Goal: Transaction & Acquisition: Purchase product/service

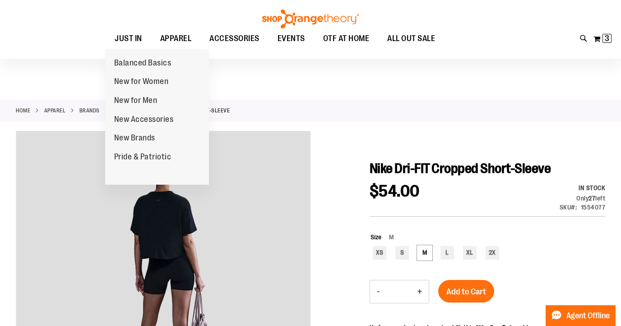
scroll to position [50, 0]
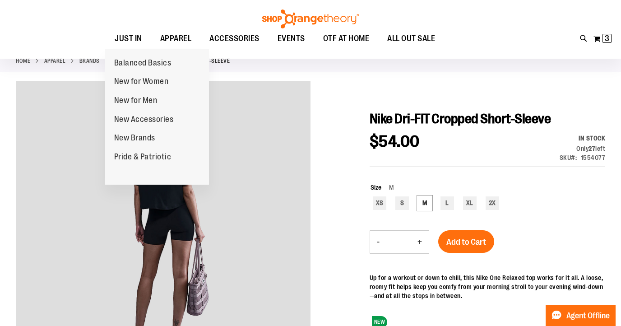
click at [129, 37] on span "JUST IN" at bounding box center [129, 38] width 28 height 20
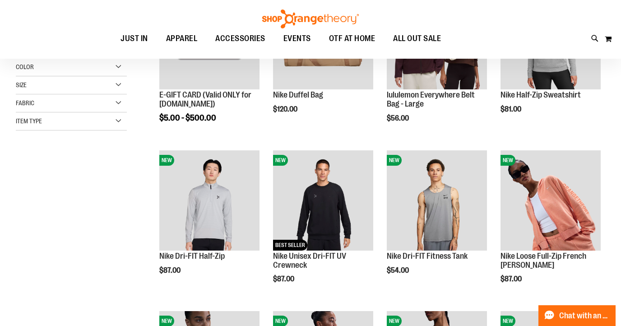
scroll to position [230, 0]
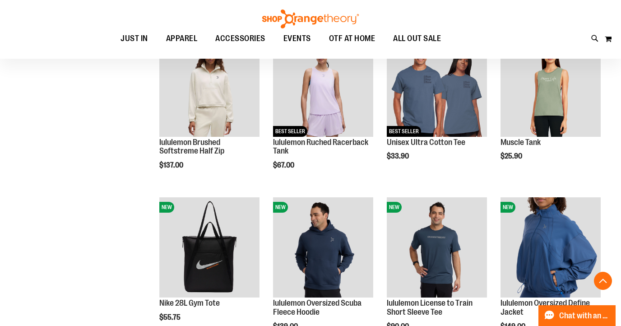
scroll to position [530, 0]
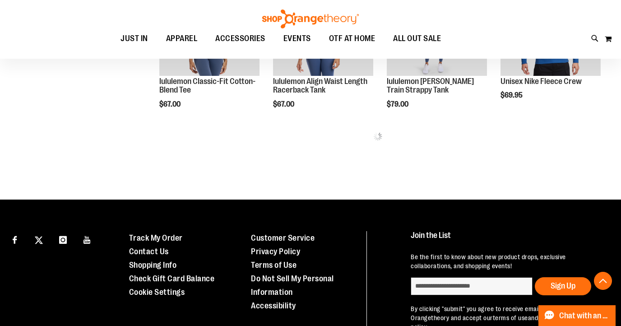
scroll to position [914, 0]
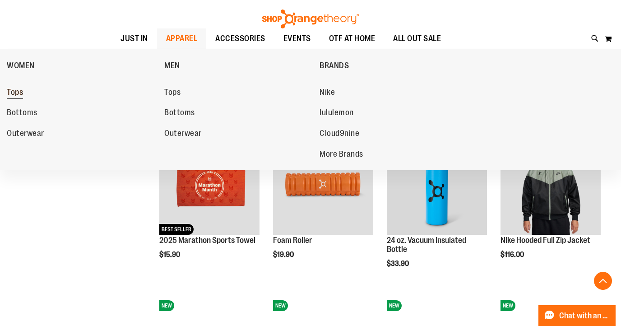
type input "**********"
click at [18, 91] on span "Tops" at bounding box center [15, 93] width 16 height 11
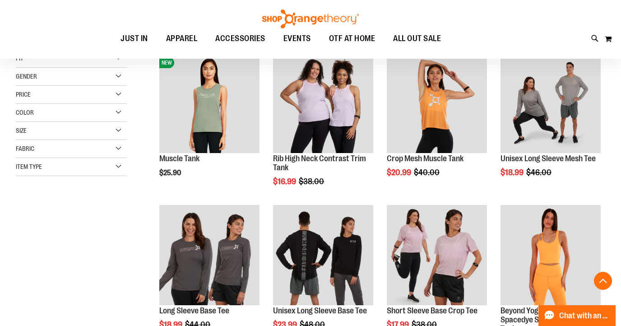
scroll to position [144, 0]
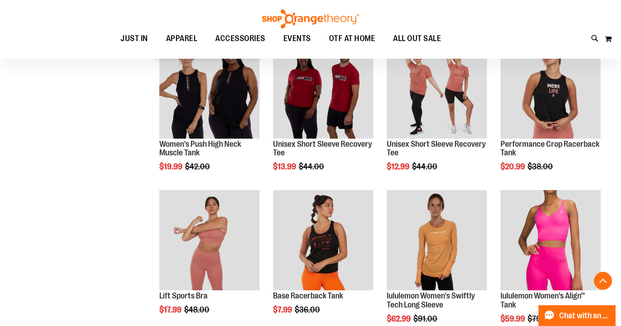
scroll to position [451, 0]
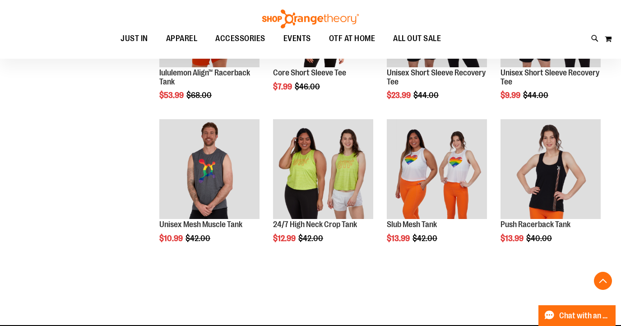
scroll to position [902, 0]
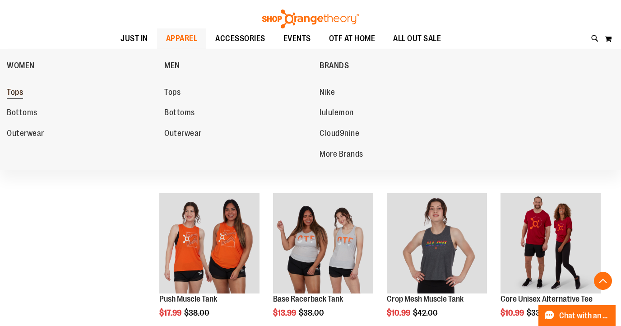
type input "**********"
click at [18, 95] on span "Tops" at bounding box center [15, 93] width 16 height 11
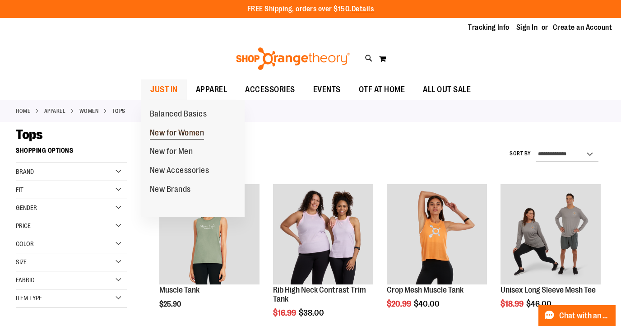
type input "**********"
click at [165, 135] on span "New for Women" at bounding box center [177, 133] width 55 height 11
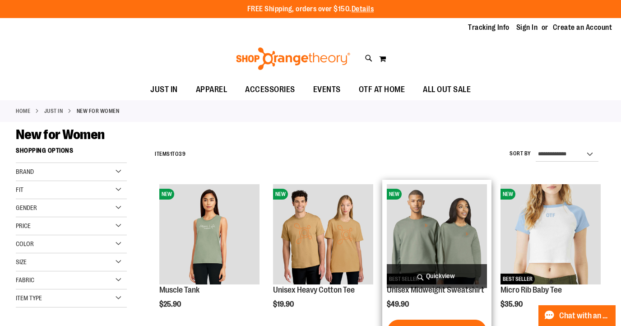
type input "**********"
click at [430, 216] on img "product" at bounding box center [437, 234] width 100 height 100
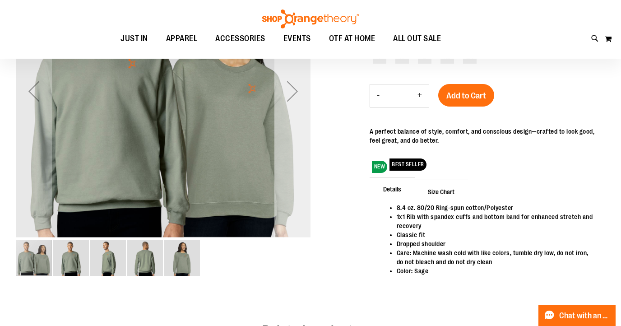
scroll to position [11, 0]
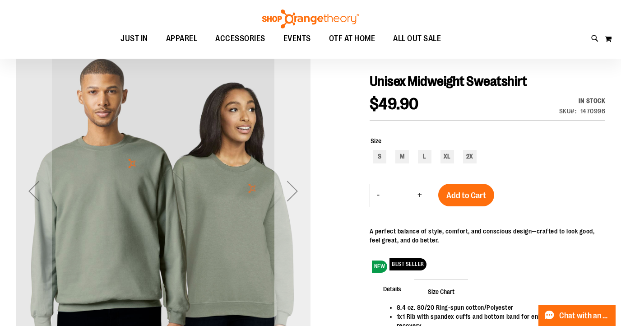
type input "**********"
click at [296, 191] on div "Next" at bounding box center [292, 191] width 36 height 36
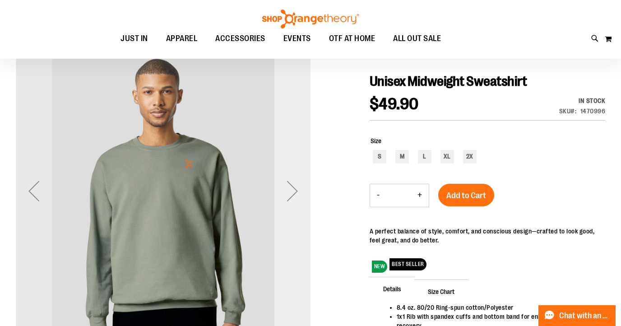
click at [296, 191] on div "Next" at bounding box center [292, 191] width 36 height 36
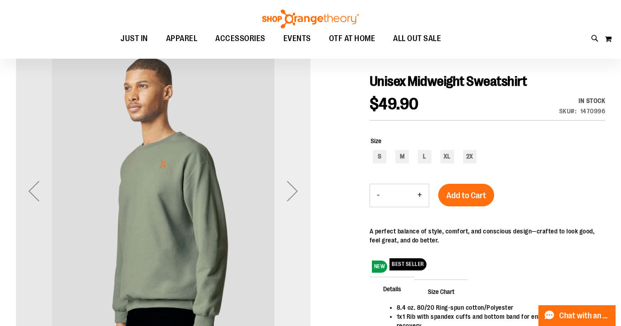
click at [296, 191] on div "Next" at bounding box center [292, 191] width 36 height 36
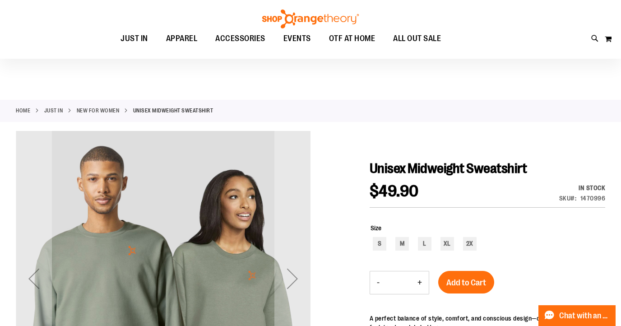
scroll to position [70, 0]
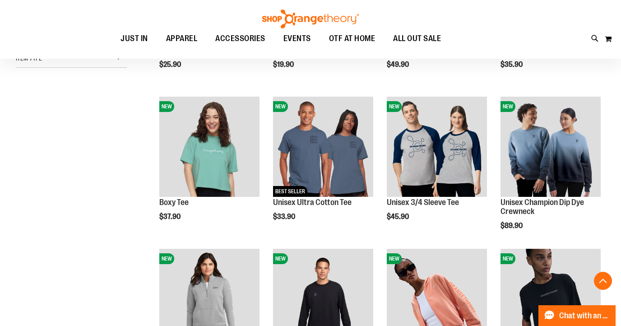
scroll to position [240, 0]
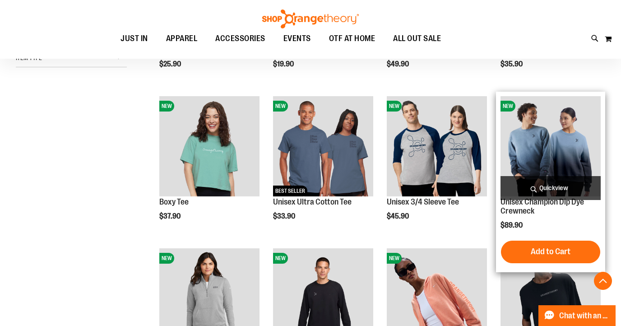
type input "**********"
click at [568, 155] on img "product" at bounding box center [550, 146] width 100 height 100
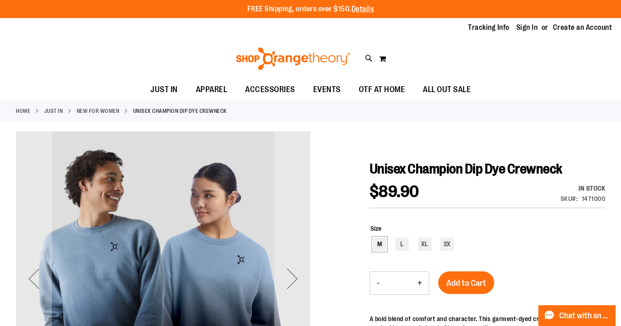
type input "**********"
click at [382, 246] on div "M" at bounding box center [380, 244] width 14 height 14
type input "***"
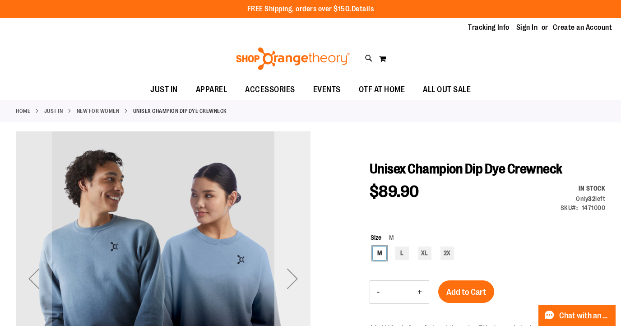
click at [293, 286] on div "Next" at bounding box center [292, 278] width 36 height 36
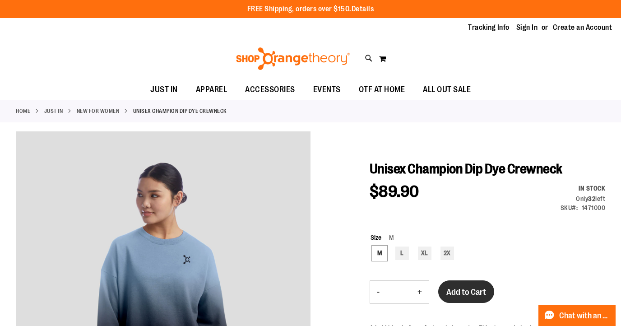
click at [456, 293] on span "Add to Cart" at bounding box center [466, 292] width 40 height 10
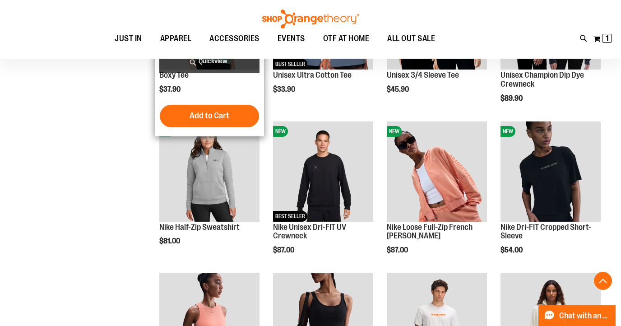
scroll to position [267, 0]
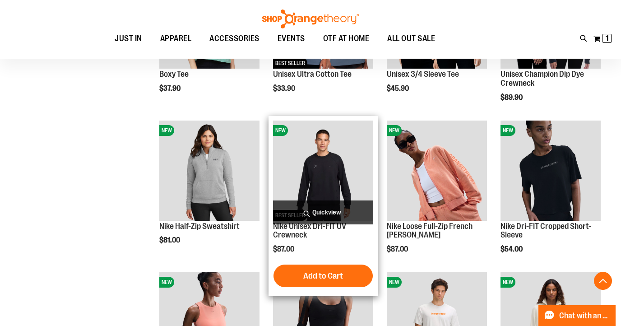
type input "**********"
click at [354, 169] on img "product" at bounding box center [323, 170] width 100 height 100
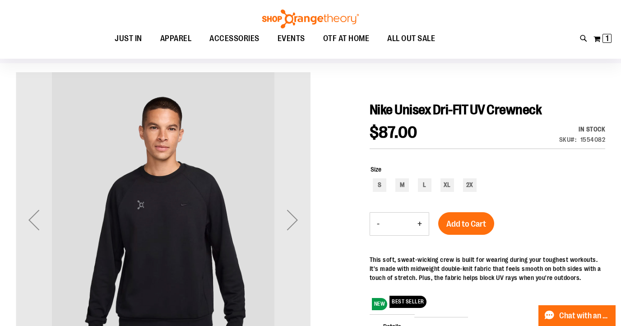
scroll to position [65, 0]
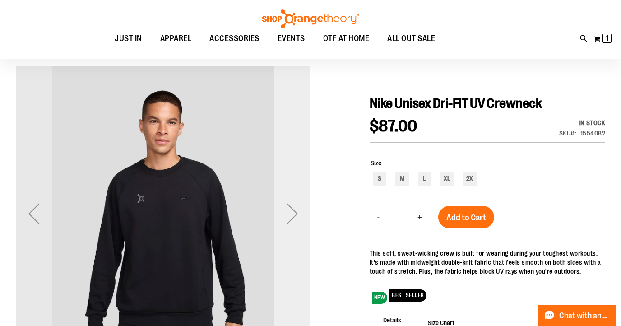
type input "**********"
click at [286, 203] on div "Next" at bounding box center [292, 213] width 36 height 36
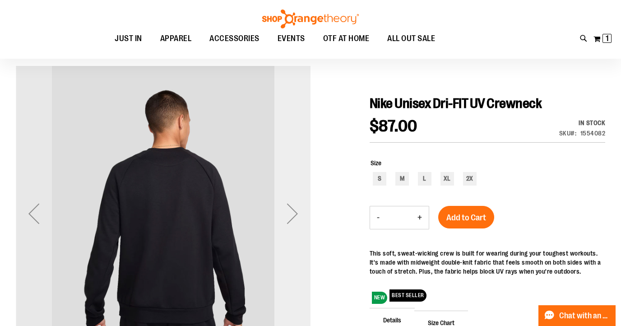
click at [287, 203] on div "Next" at bounding box center [292, 213] width 36 height 36
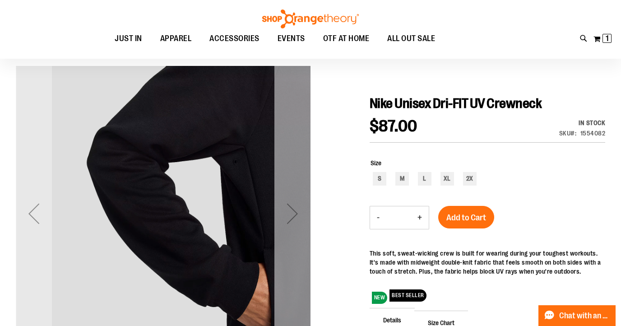
click at [288, 203] on div "Next" at bounding box center [292, 213] width 36 height 36
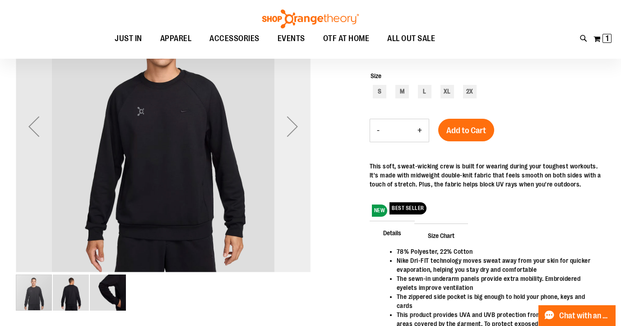
scroll to position [123, 0]
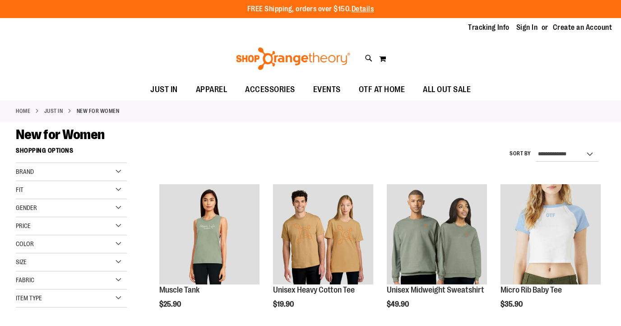
scroll to position [418, 0]
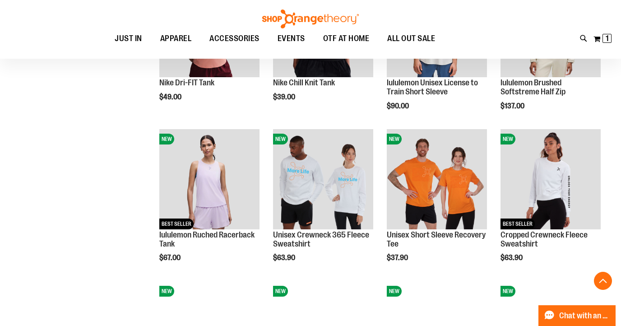
scroll to position [663, 0]
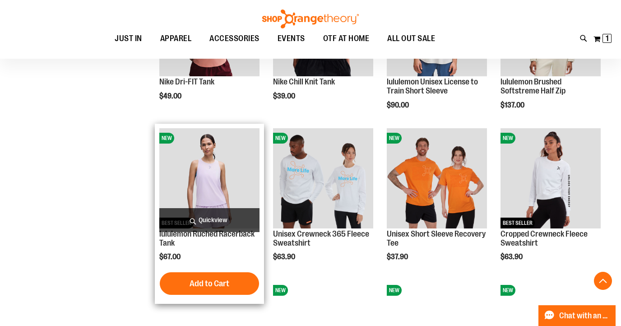
type input "**********"
click at [207, 216] on span "Quickview" at bounding box center [209, 220] width 100 height 24
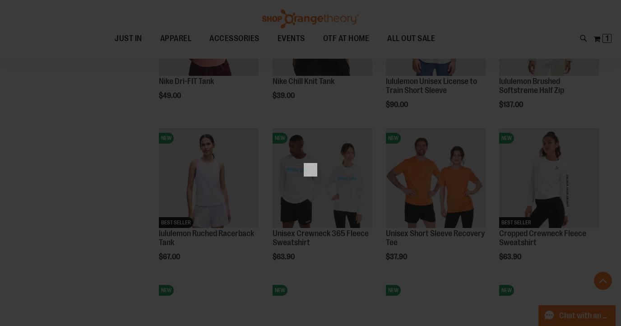
scroll to position [0, 0]
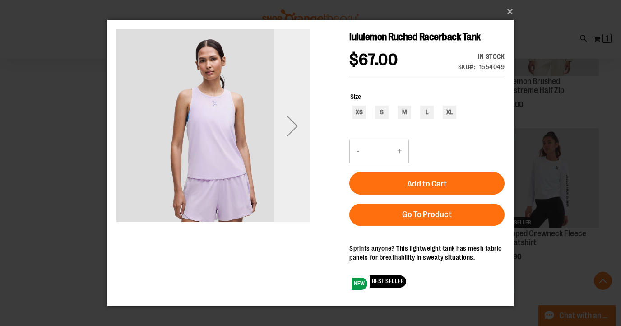
click at [300, 123] on div "Next" at bounding box center [292, 126] width 36 height 36
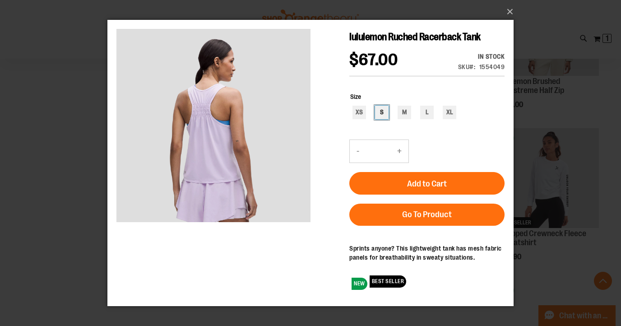
click at [385, 114] on div "S" at bounding box center [382, 113] width 14 height 14
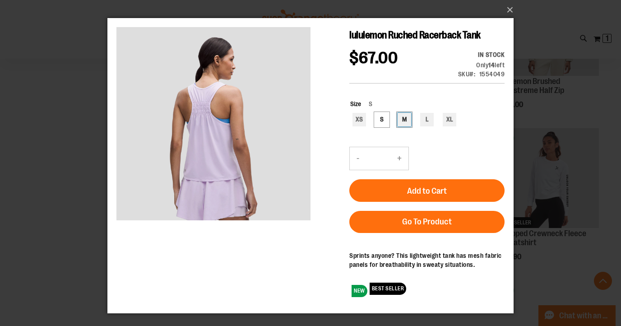
click at [399, 124] on div "M" at bounding box center [404, 120] width 14 height 14
type input "***"
click at [509, 9] on button "×" at bounding box center [313, 10] width 406 height 20
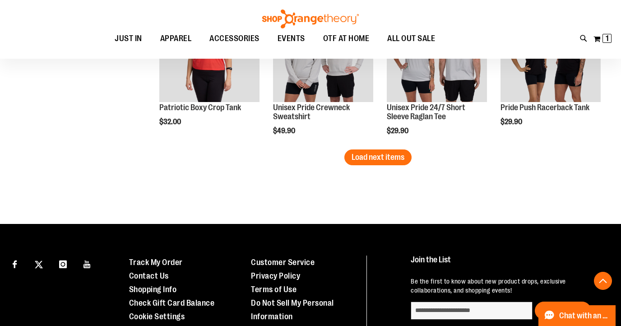
scroll to position [1397, 0]
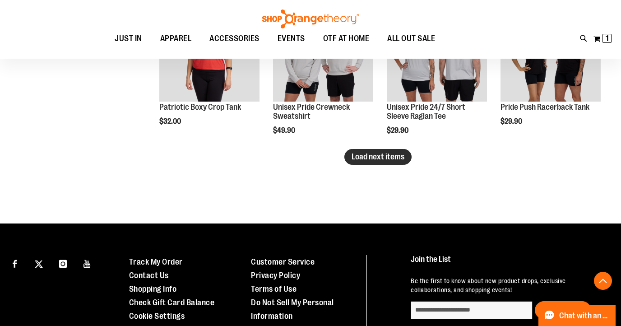
click at [392, 157] on span "Load next items" at bounding box center [377, 156] width 53 height 9
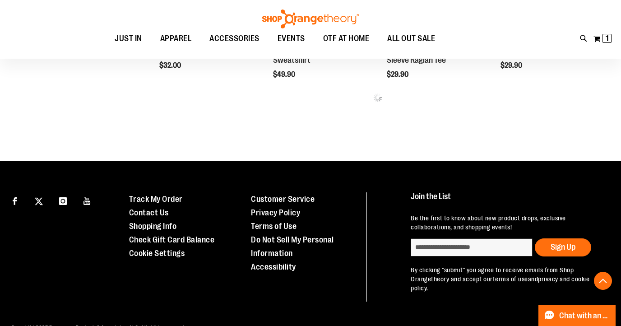
scroll to position [1474, 0]
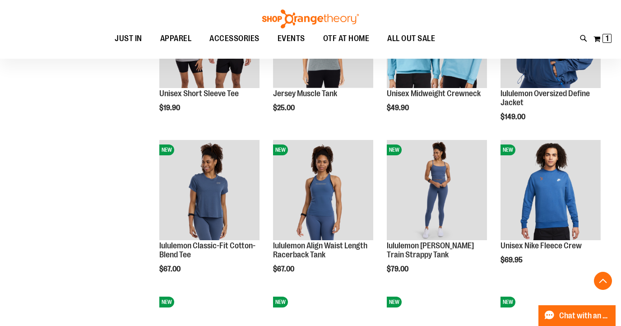
scroll to position [492, 0]
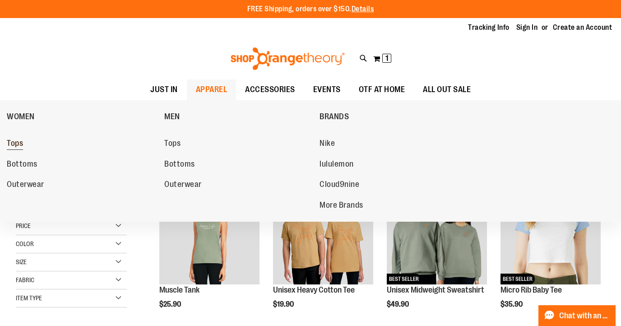
click at [17, 143] on span "Tops" at bounding box center [15, 143] width 16 height 11
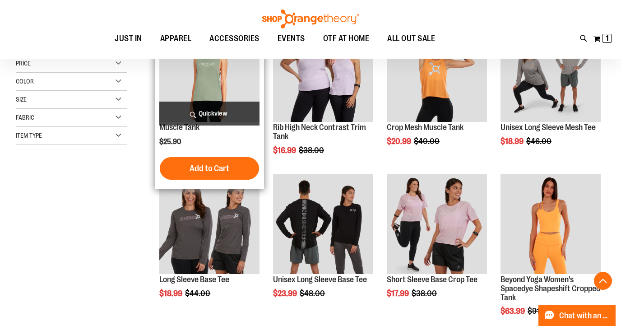
scroll to position [169, 0]
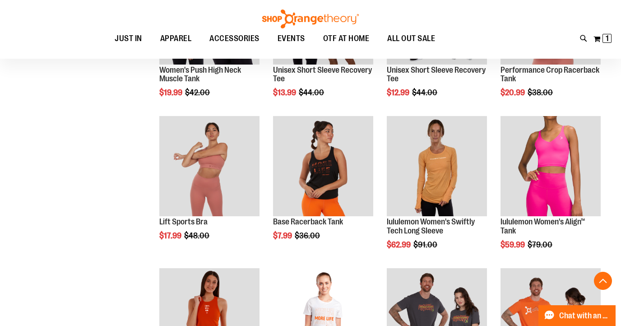
scroll to position [525, 0]
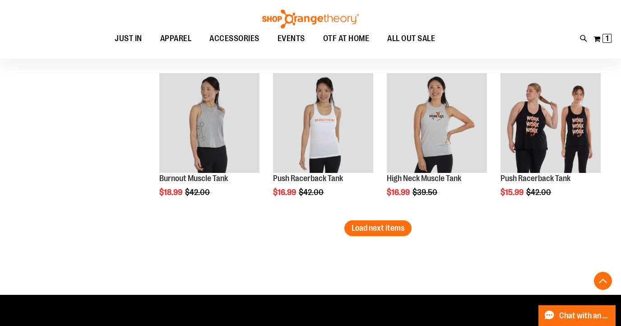
scroll to position [1326, 0]
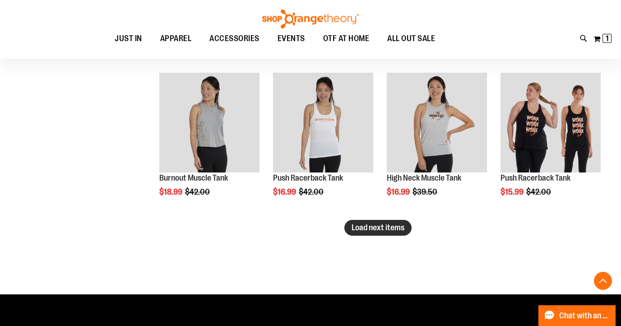
type input "**********"
click at [397, 232] on button "Load next items" at bounding box center [377, 228] width 67 height 16
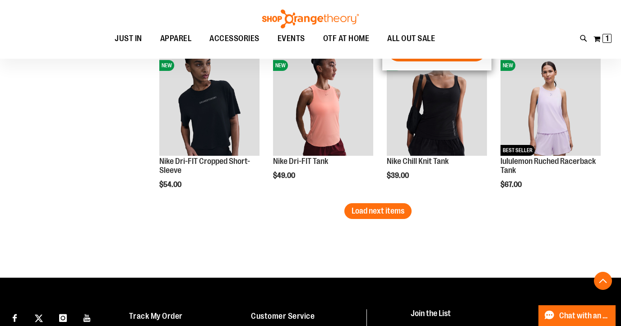
scroll to position [1800, 0]
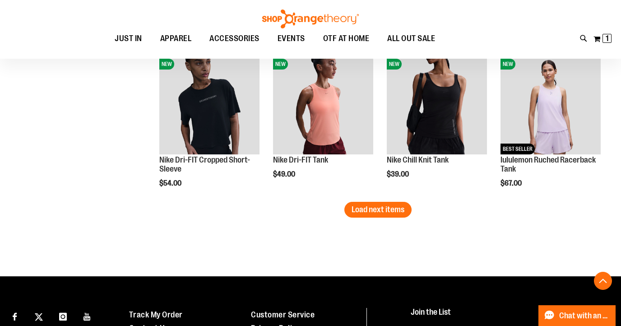
click at [362, 214] on span "Load next items" at bounding box center [377, 209] width 53 height 9
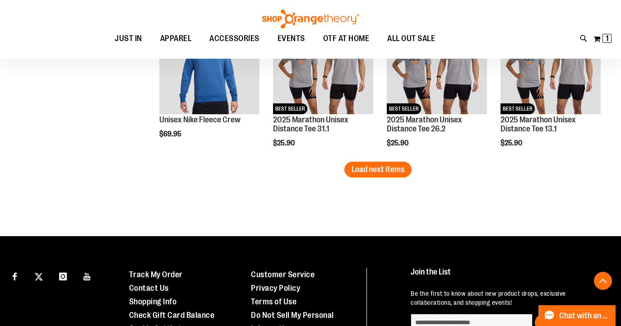
scroll to position [2298, 0]
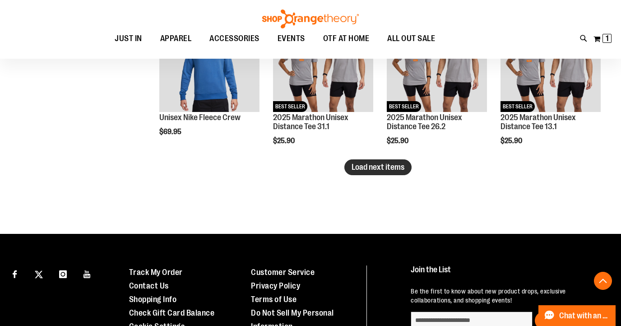
click at [401, 169] on span "Load next items" at bounding box center [377, 166] width 53 height 9
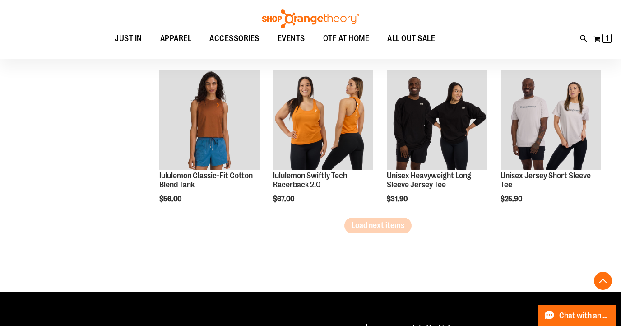
scroll to position [2711, 0]
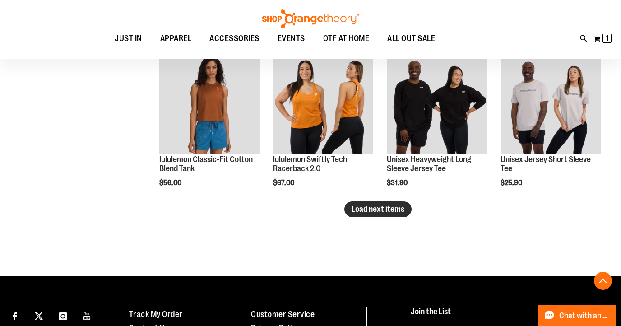
click at [375, 214] on button "Load next items" at bounding box center [377, 209] width 67 height 16
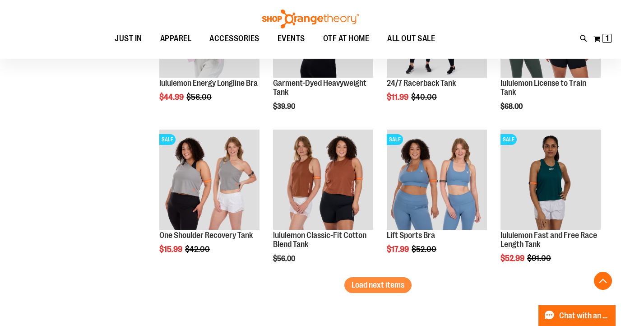
scroll to position [3092, 0]
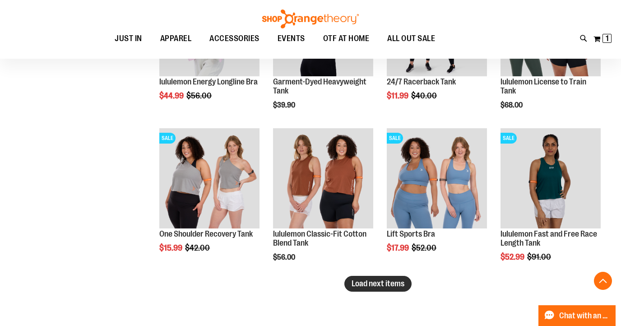
click at [400, 276] on button "Load next items" at bounding box center [377, 284] width 67 height 16
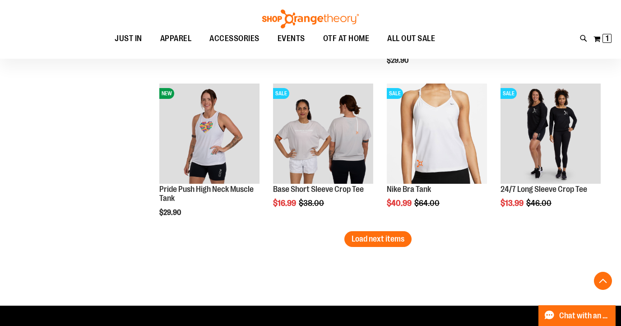
scroll to position [3593, 0]
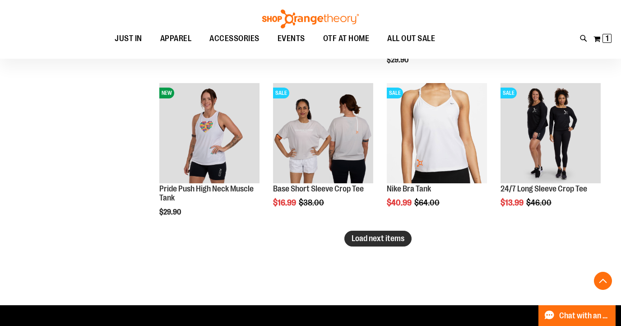
click at [368, 240] on span "Load next items" at bounding box center [377, 238] width 53 height 9
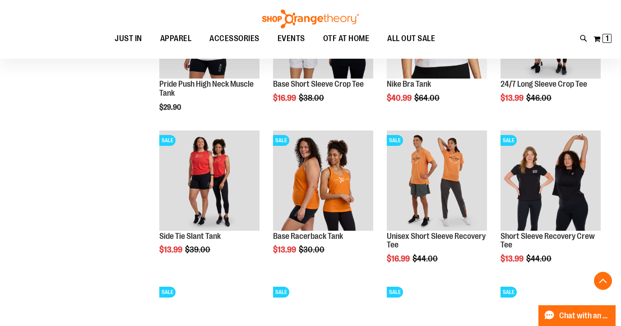
scroll to position [3670, 0]
